Goal: Find specific page/section: Find specific page/section

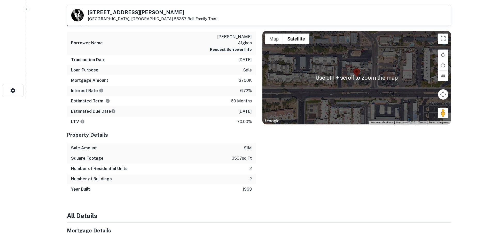
scroll to position [77, 0]
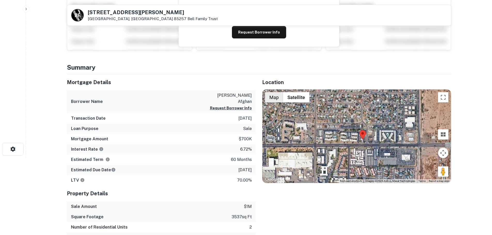
click at [271, 97] on button "Map" at bounding box center [274, 97] width 18 height 10
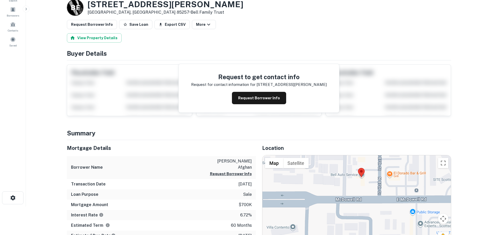
scroll to position [0, 0]
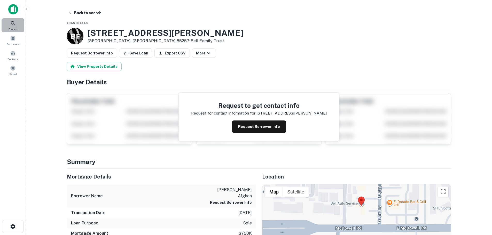
click at [17, 28] on div "Search" at bounding box center [13, 25] width 23 height 14
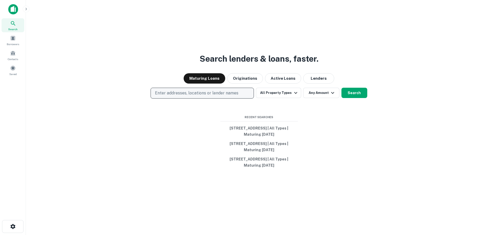
click at [184, 92] on p "Enter addresses, locations or lender names" at bounding box center [196, 93] width 83 height 6
type input "**********"
